Goal: Entertainment & Leisure: Browse casually

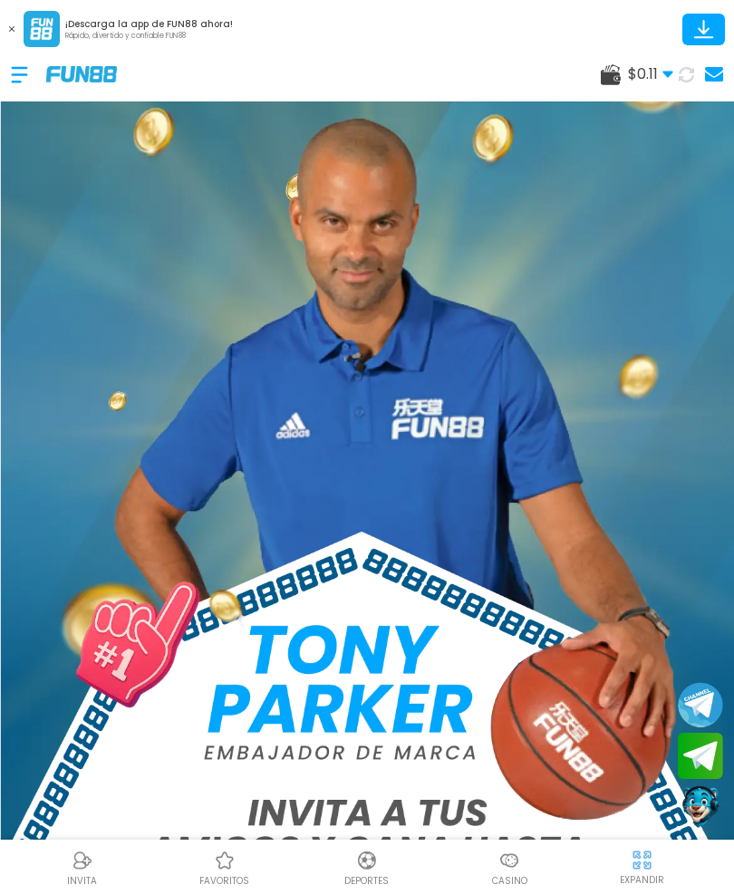
click at [2, 27] on button at bounding box center [12, 29] width 24 height 24
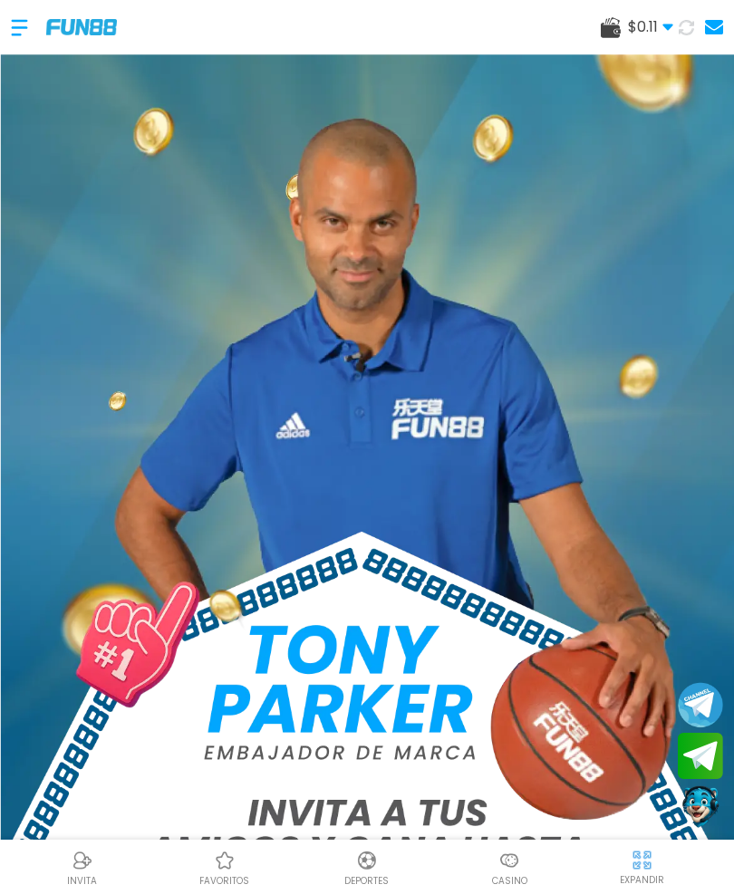
click at [23, 21] on div at bounding box center [28, 27] width 35 height 53
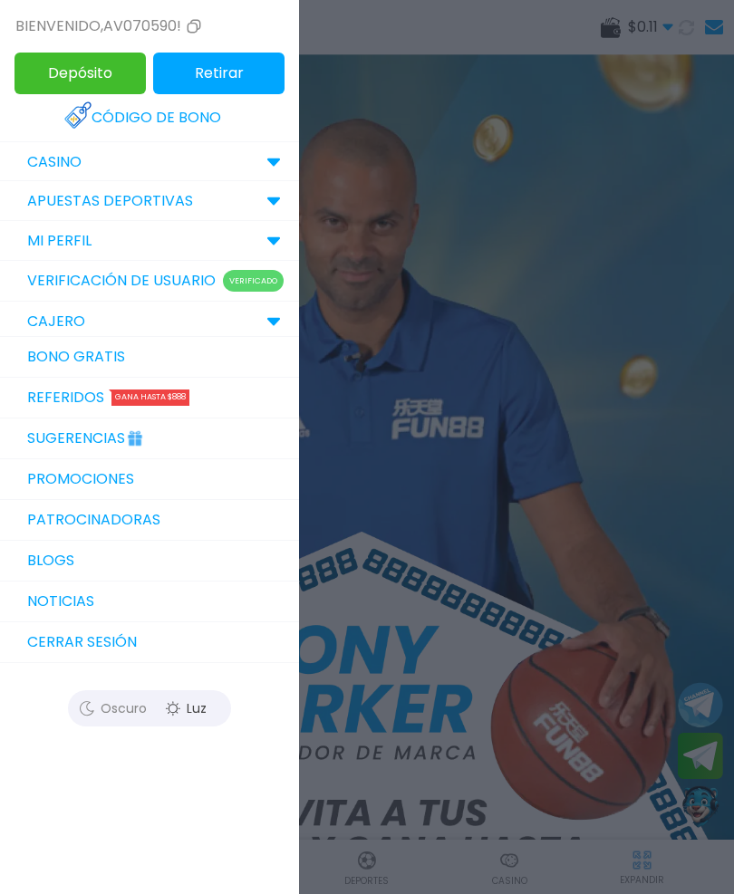
click at [659, 232] on div at bounding box center [367, 447] width 734 height 894
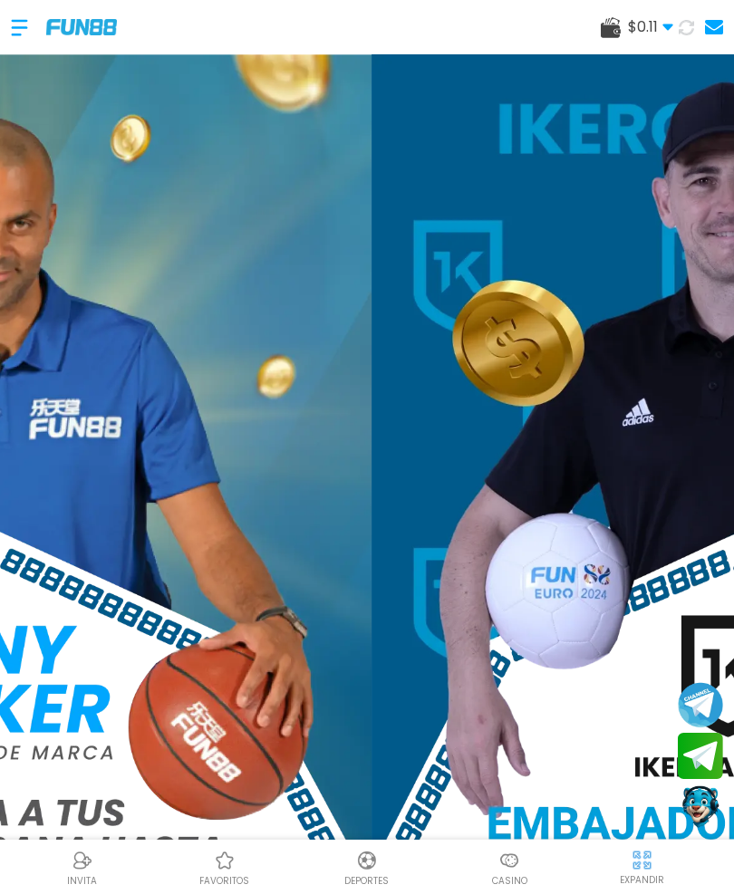
click at [689, 258] on img at bounding box center [738, 562] width 734 height 1016
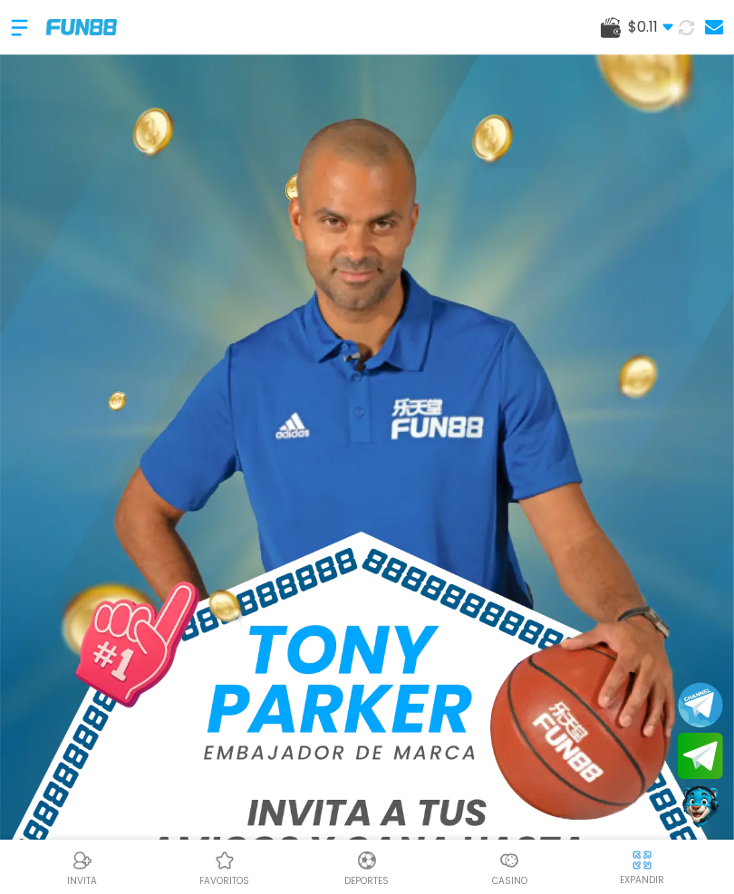
click at [601, 19] on icon at bounding box center [610, 27] width 20 height 21
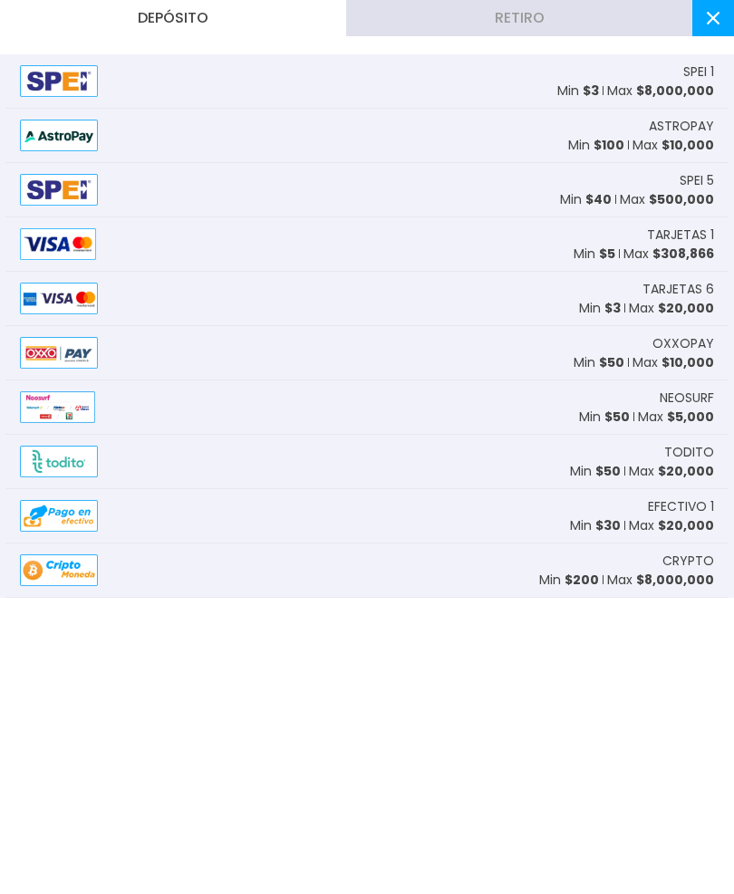
click at [607, 21] on button "Retiro" at bounding box center [519, 18] width 346 height 36
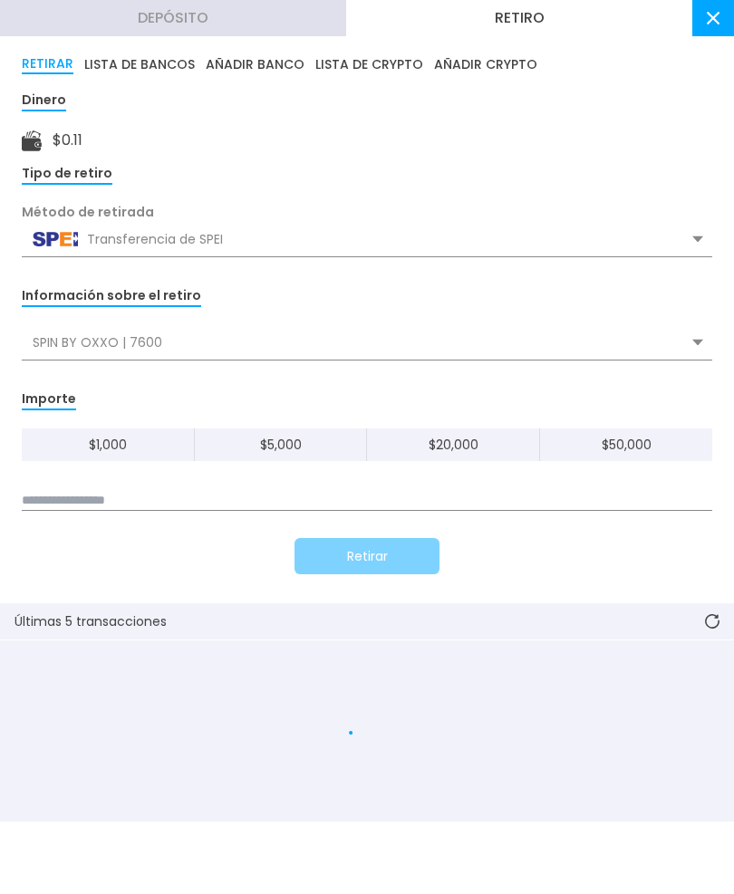
click at [731, 16] on button at bounding box center [713, 18] width 42 height 36
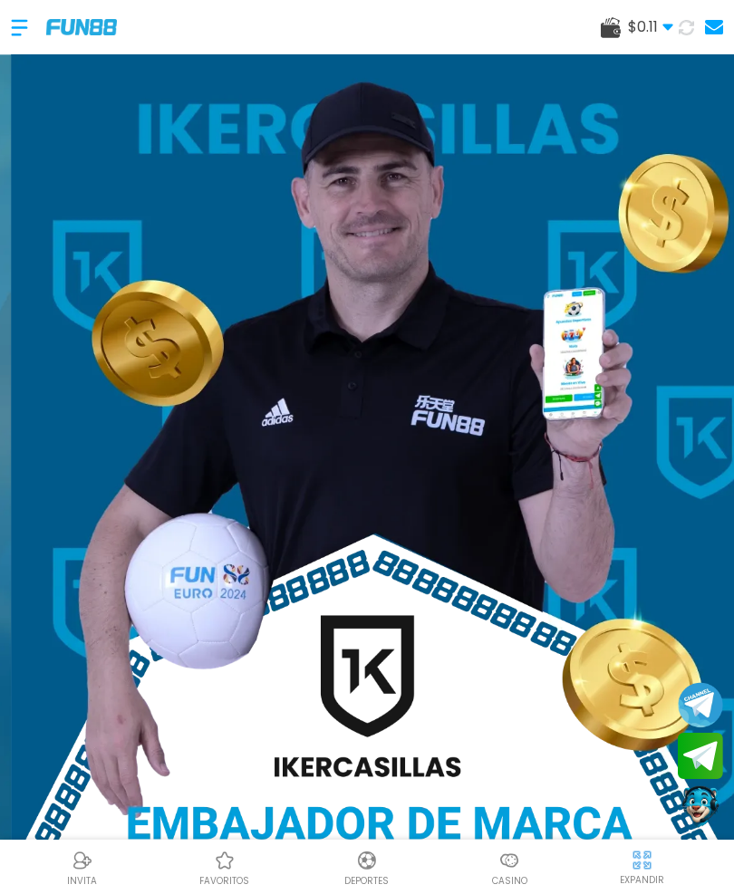
click at [606, 28] on use at bounding box center [610, 27] width 20 height 21
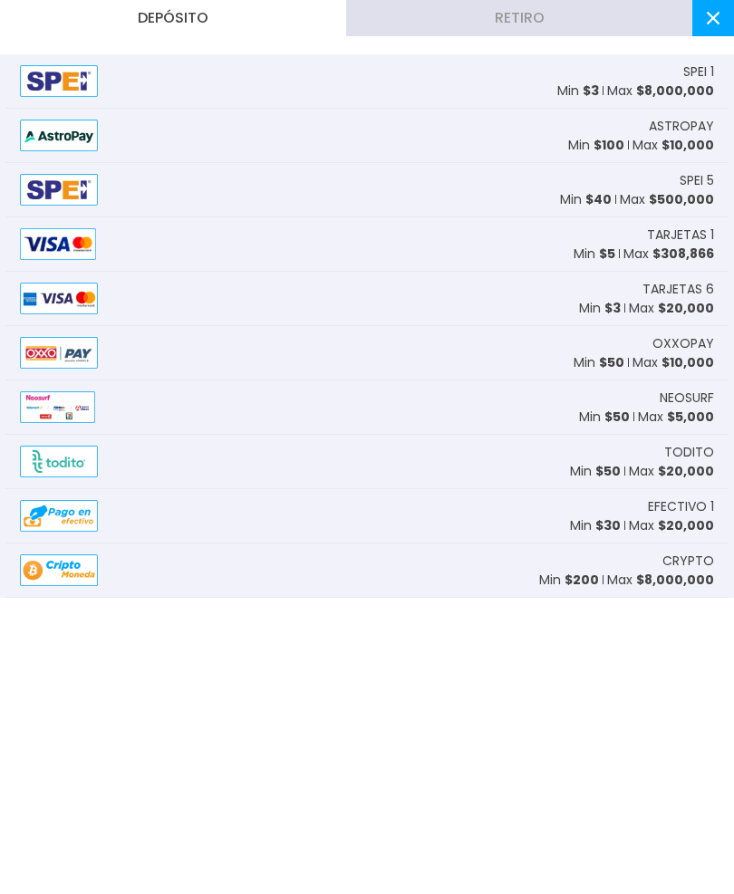
click at [698, 88] on span "$ 8,000,000" at bounding box center [675, 91] width 78 height 18
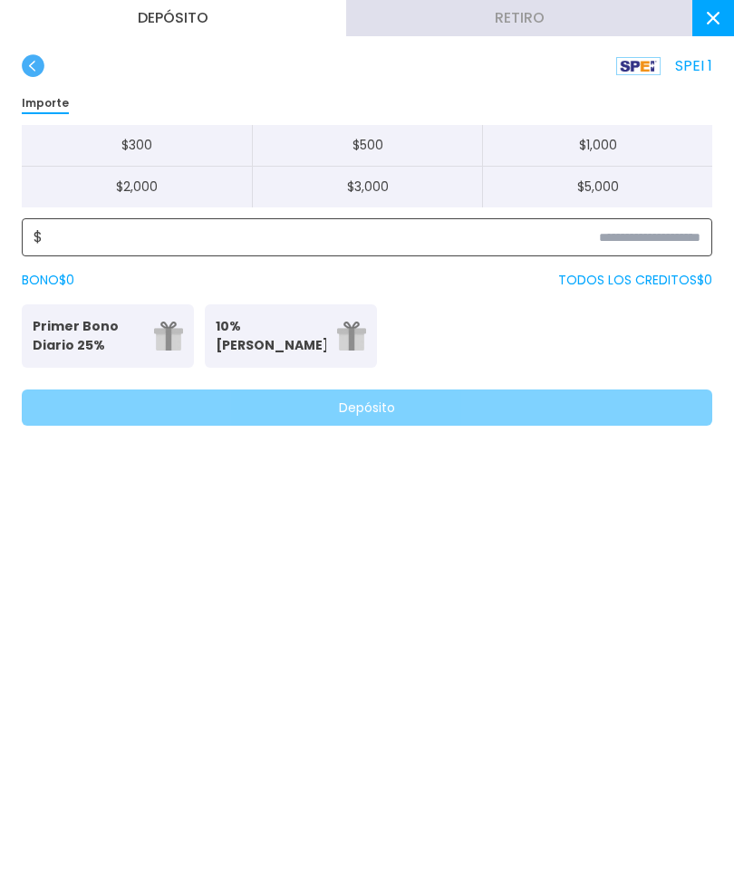
click at [689, 237] on input at bounding box center [372, 237] width 658 height 22
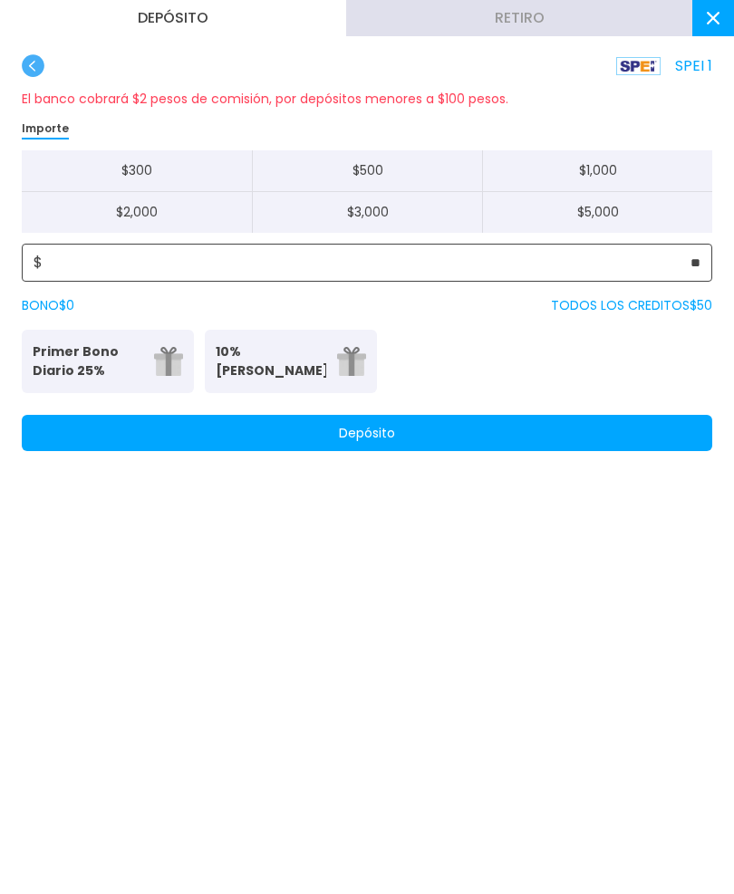
type input "**"
click at [625, 433] on button "Depósito" at bounding box center [367, 433] width 690 height 36
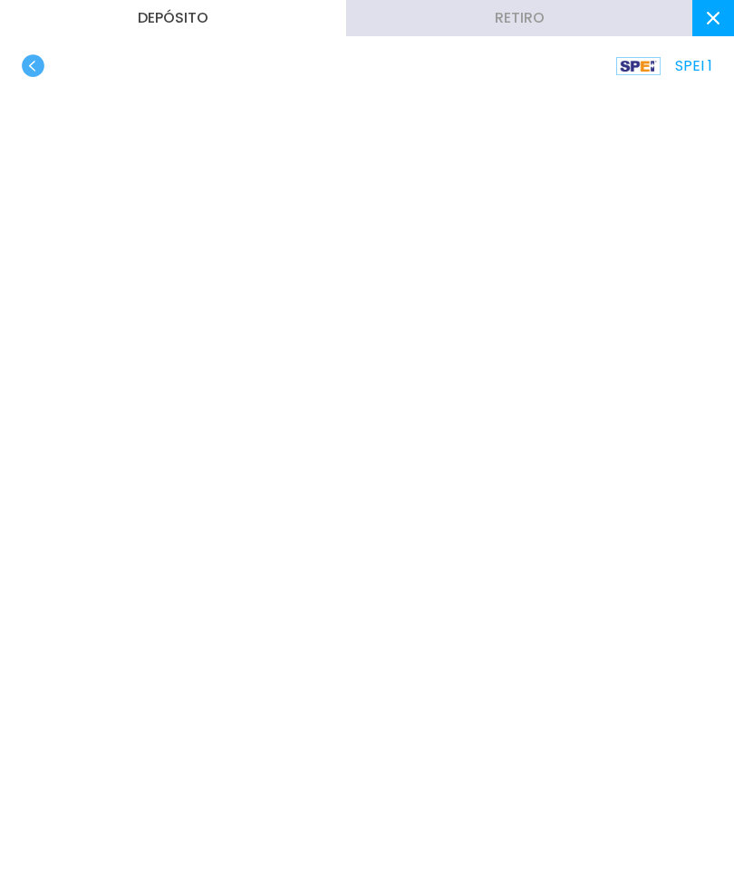
click at [721, 21] on button at bounding box center [713, 18] width 42 height 36
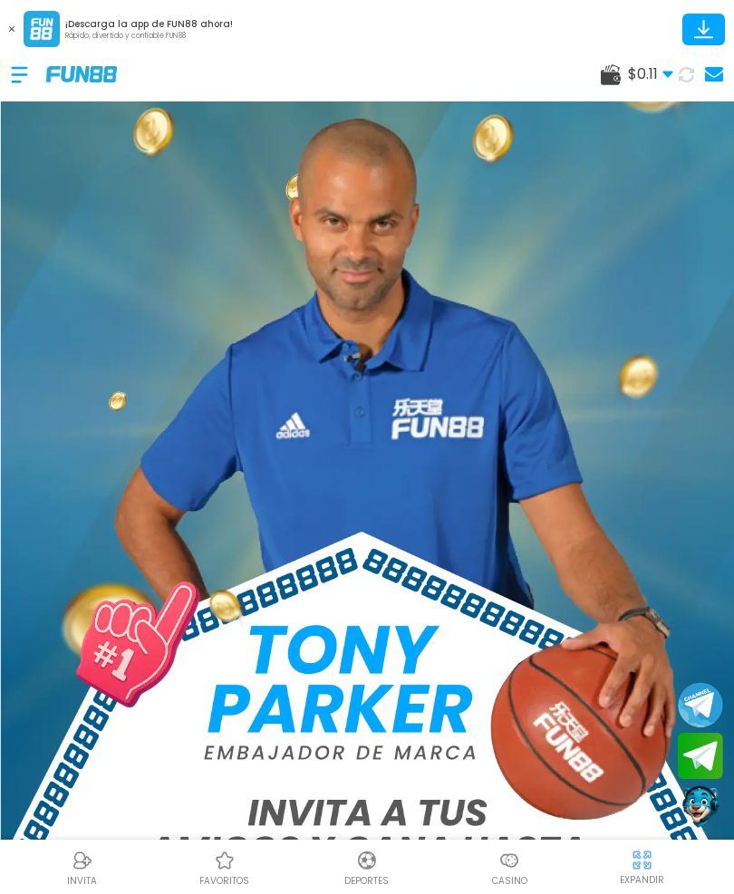
click at [27, 37] on img at bounding box center [42, 29] width 36 height 36
click at [3, 19] on button at bounding box center [12, 29] width 24 height 24
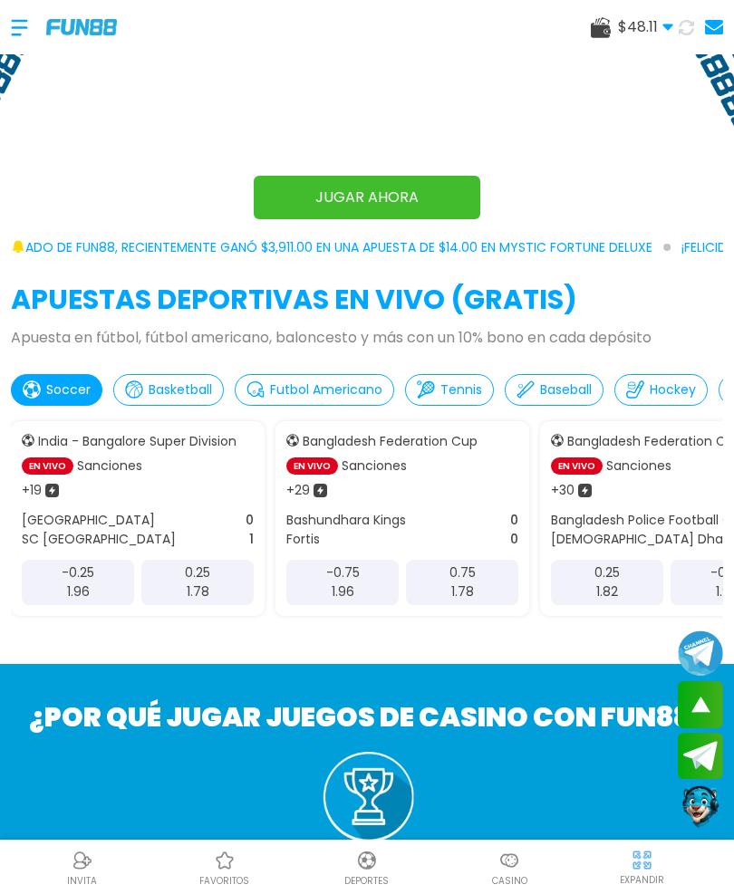
scroll to position [833, 0]
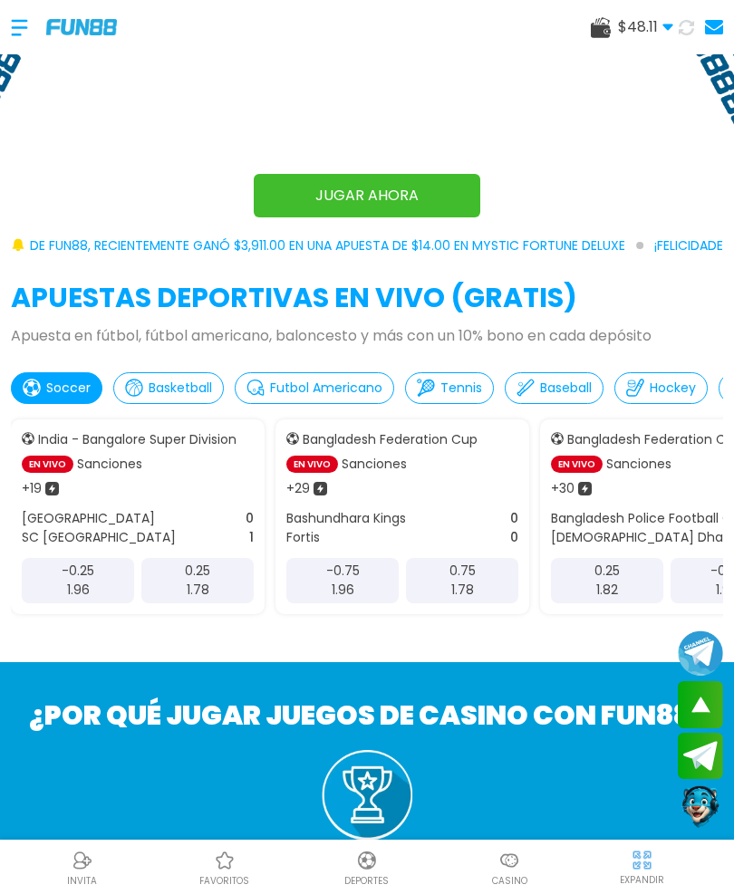
click at [515, 871] on img at bounding box center [509, 861] width 22 height 22
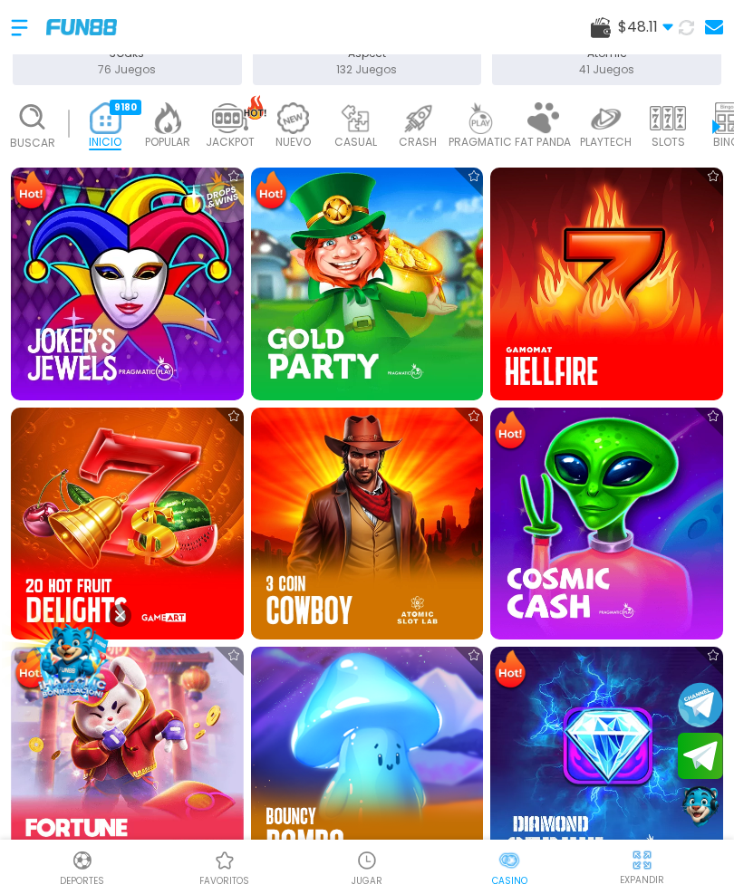
scroll to position [399, 0]
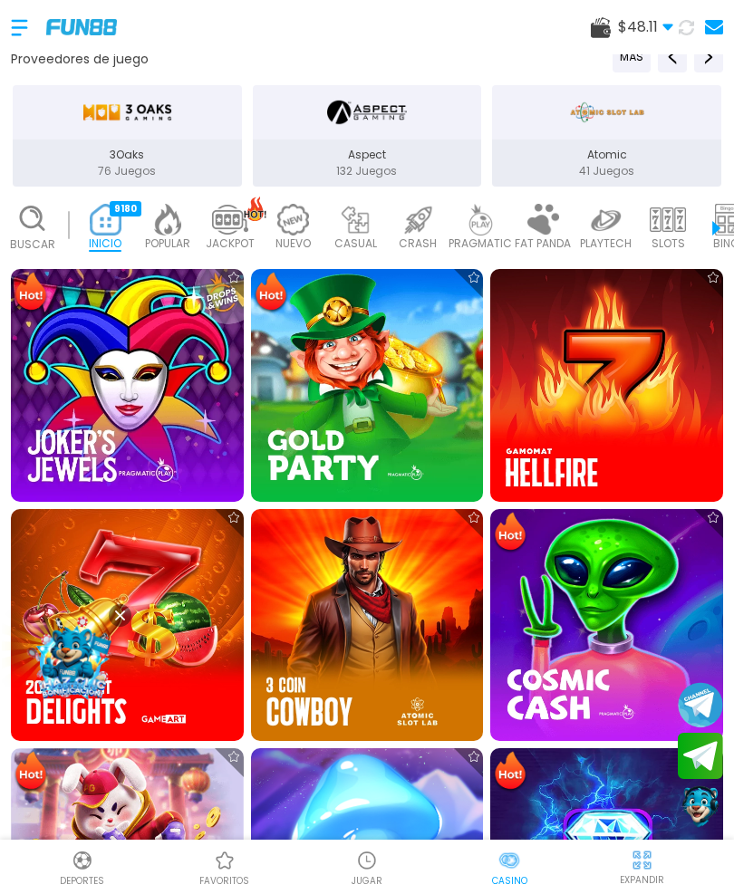
click at [228, 871] on img at bounding box center [225, 861] width 22 height 22
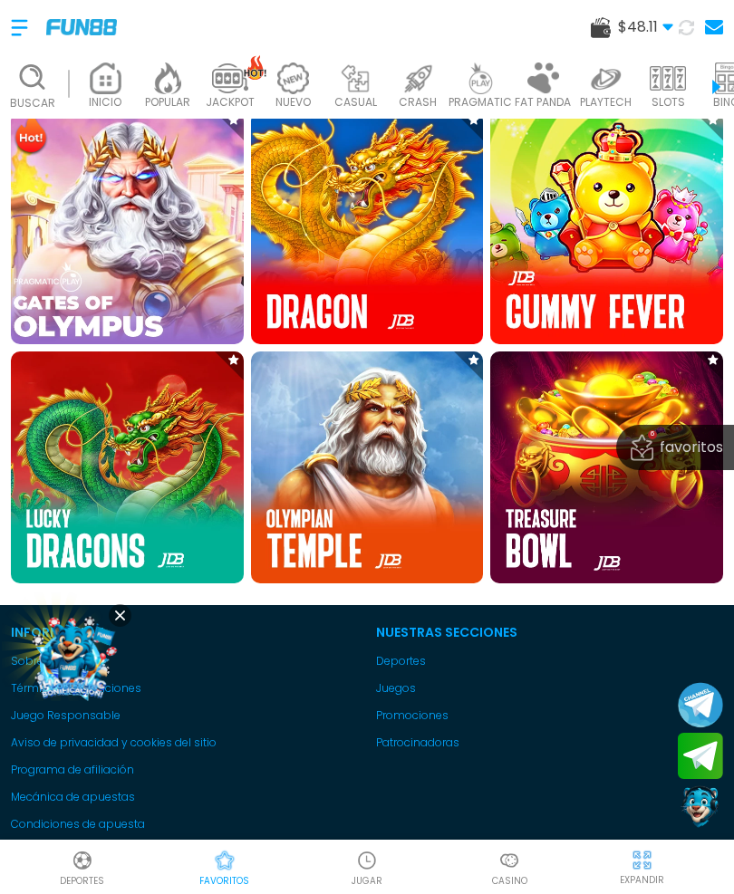
click at [168, 275] on img at bounding box center [126, 227] width 255 height 255
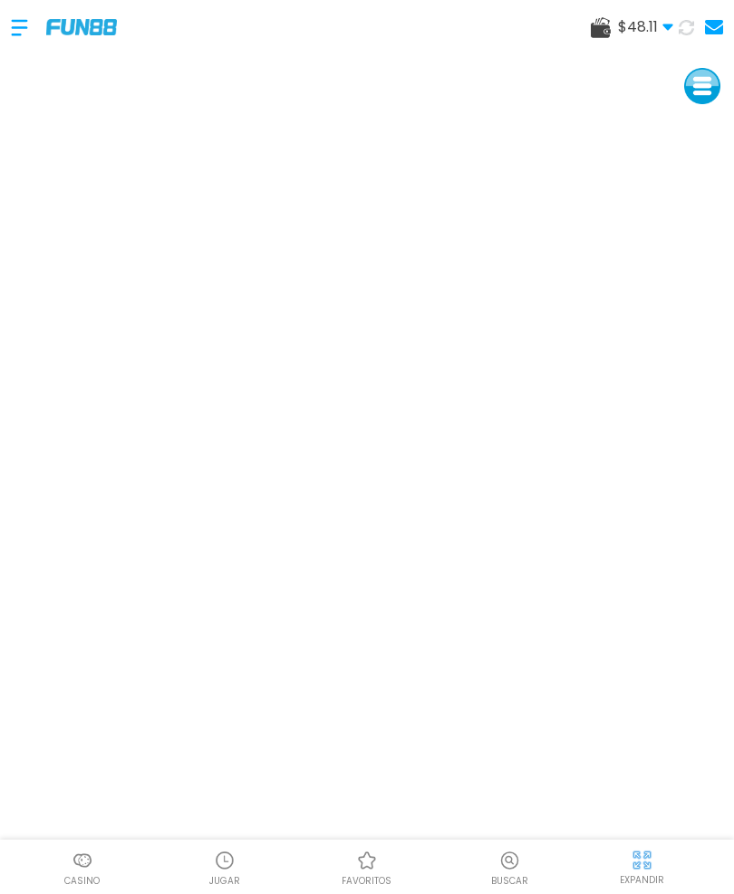
click at [74, 871] on img at bounding box center [83, 861] width 22 height 22
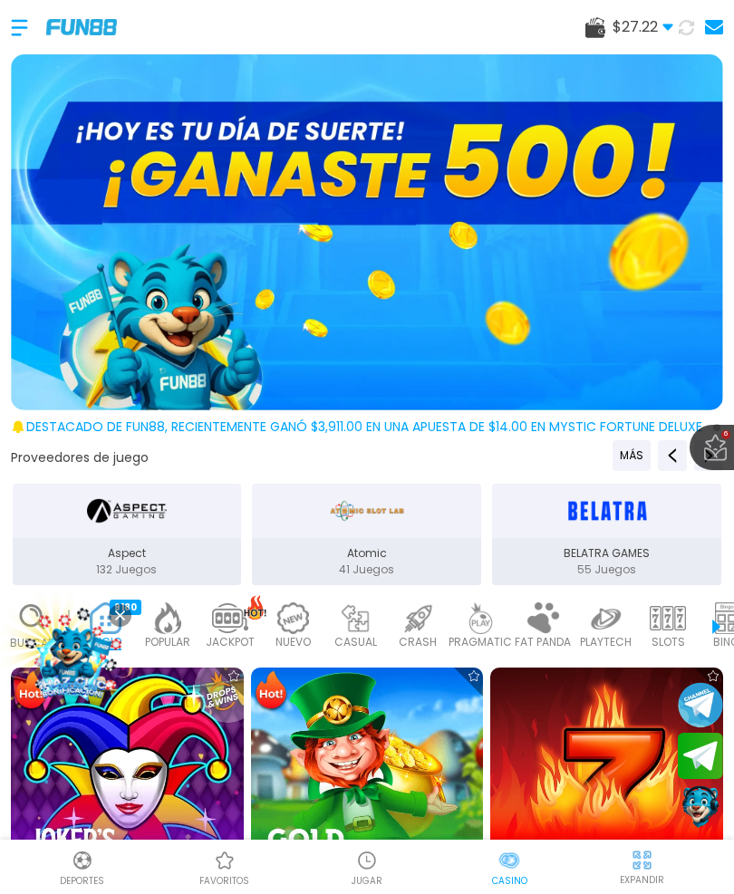
click at [220, 871] on img at bounding box center [225, 861] width 22 height 22
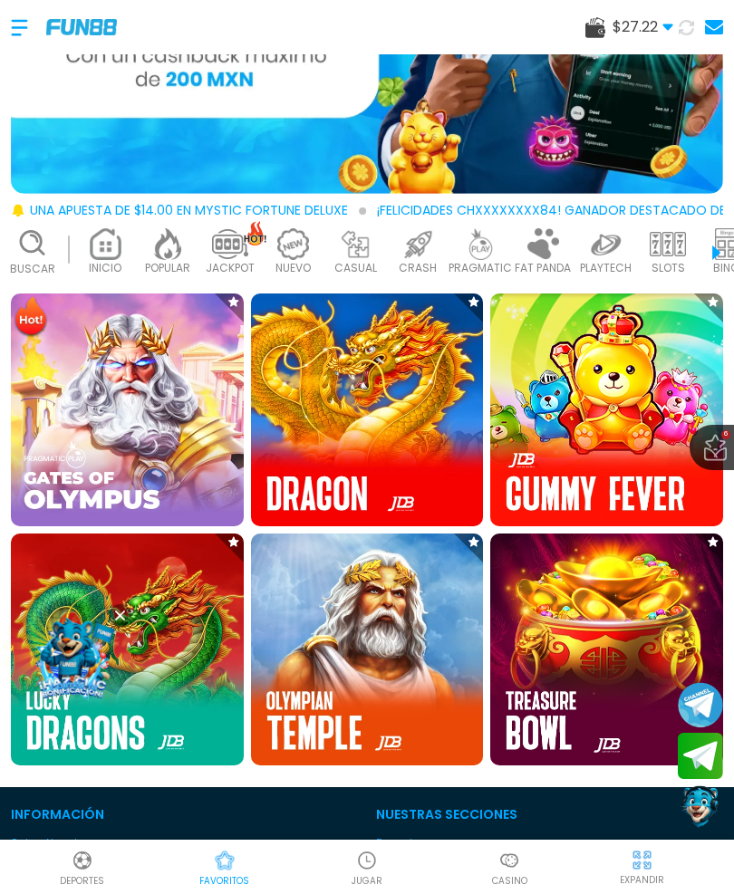
scroll to position [233, 0]
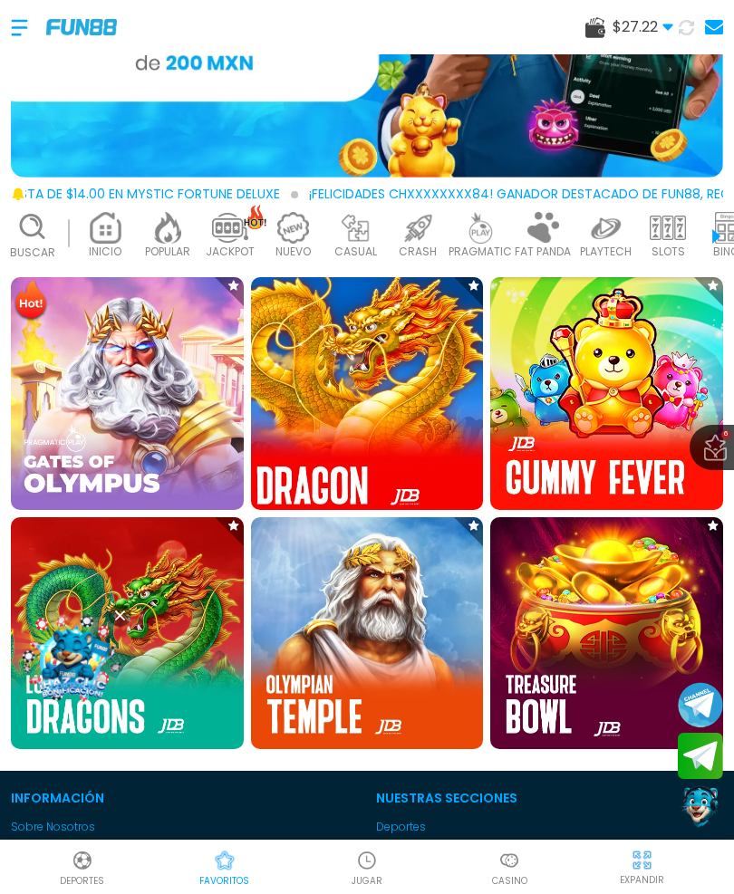
click at [371, 358] on img at bounding box center [366, 392] width 255 height 255
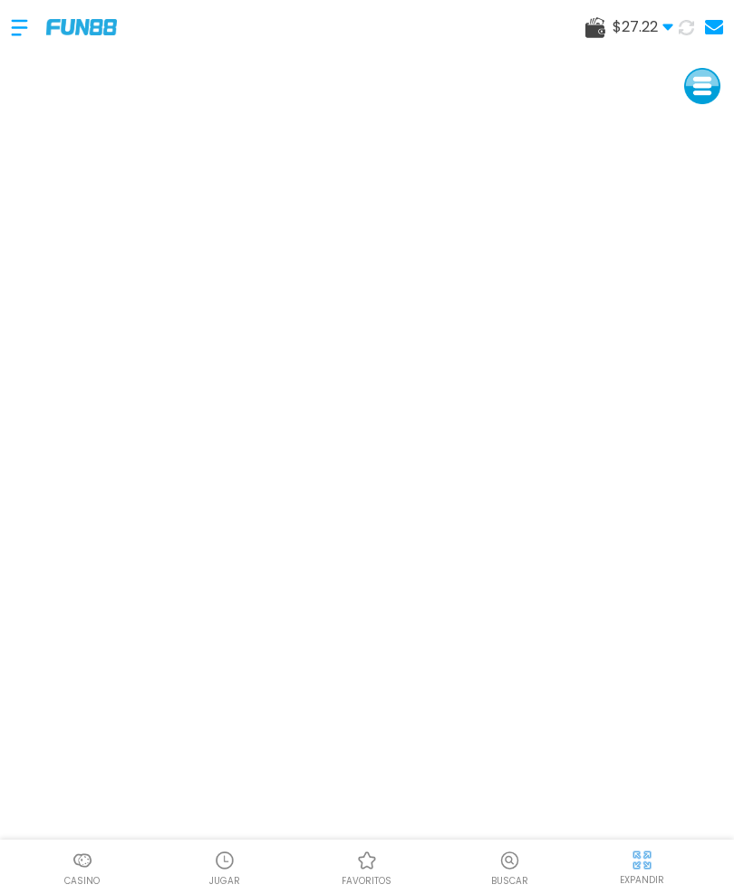
click at [90, 871] on img at bounding box center [83, 861] width 22 height 22
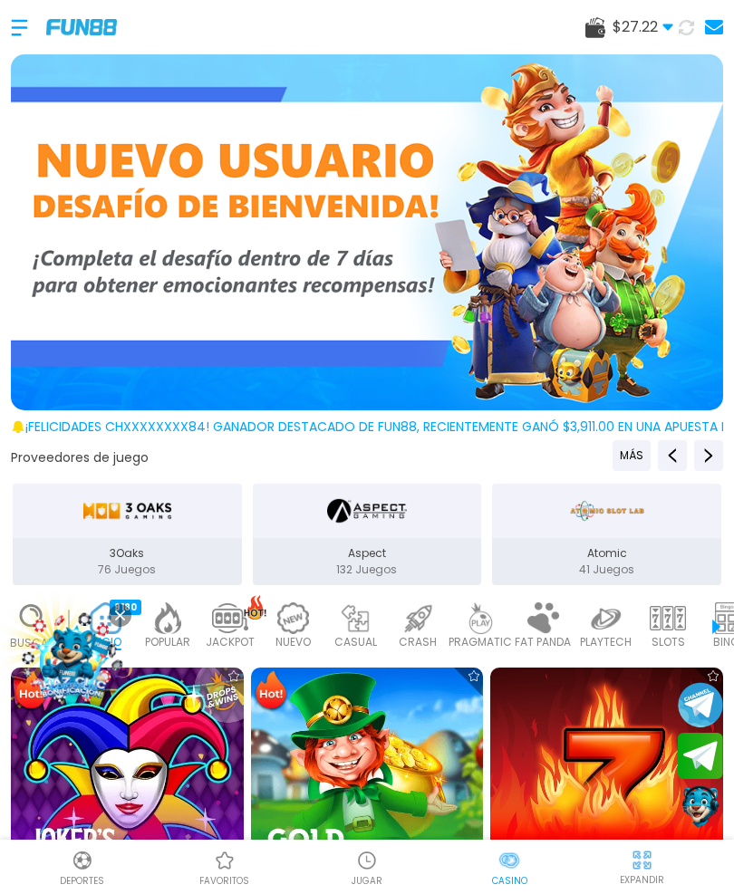
click at [227, 871] on img at bounding box center [225, 861] width 22 height 22
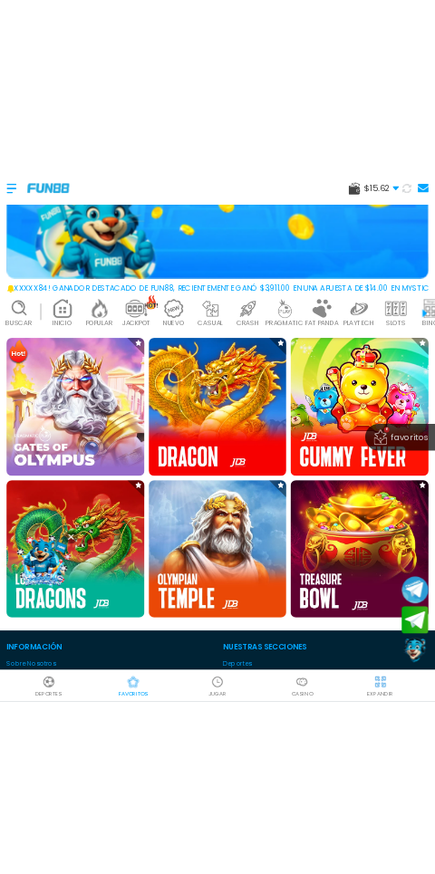
scroll to position [238, 0]
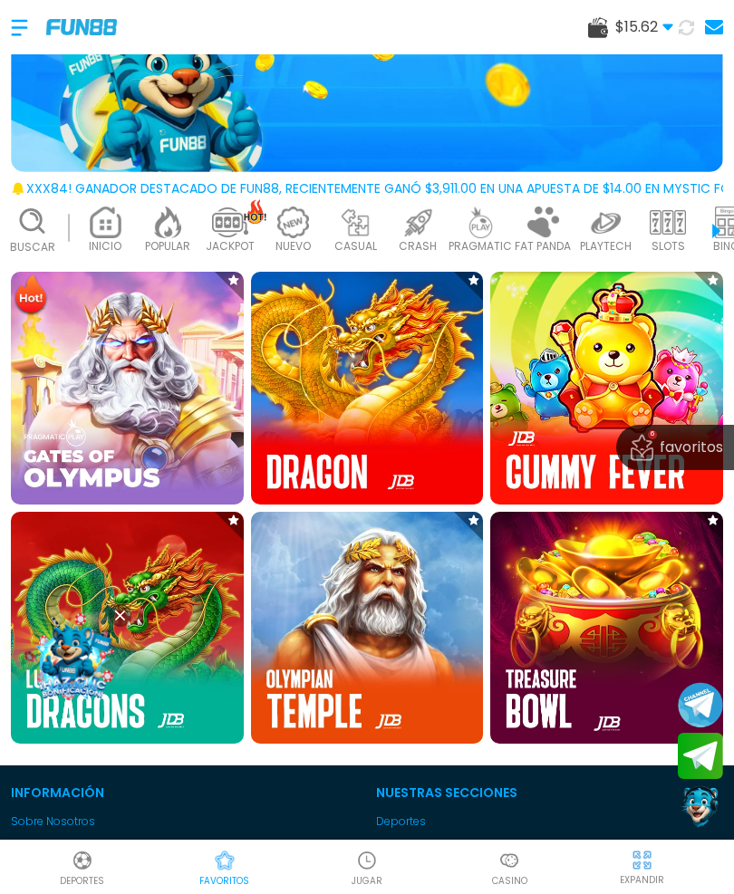
click at [590, 607] on img at bounding box center [606, 628] width 233 height 233
